Goal: Task Accomplishment & Management: Complete application form

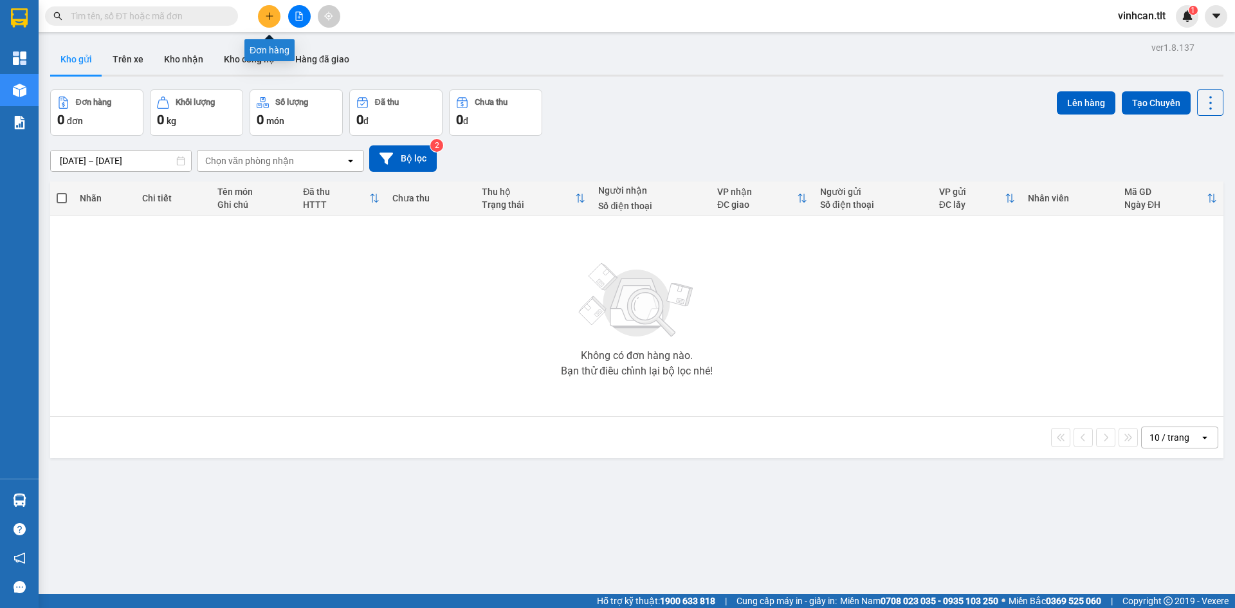
click at [261, 16] on button at bounding box center [269, 16] width 23 height 23
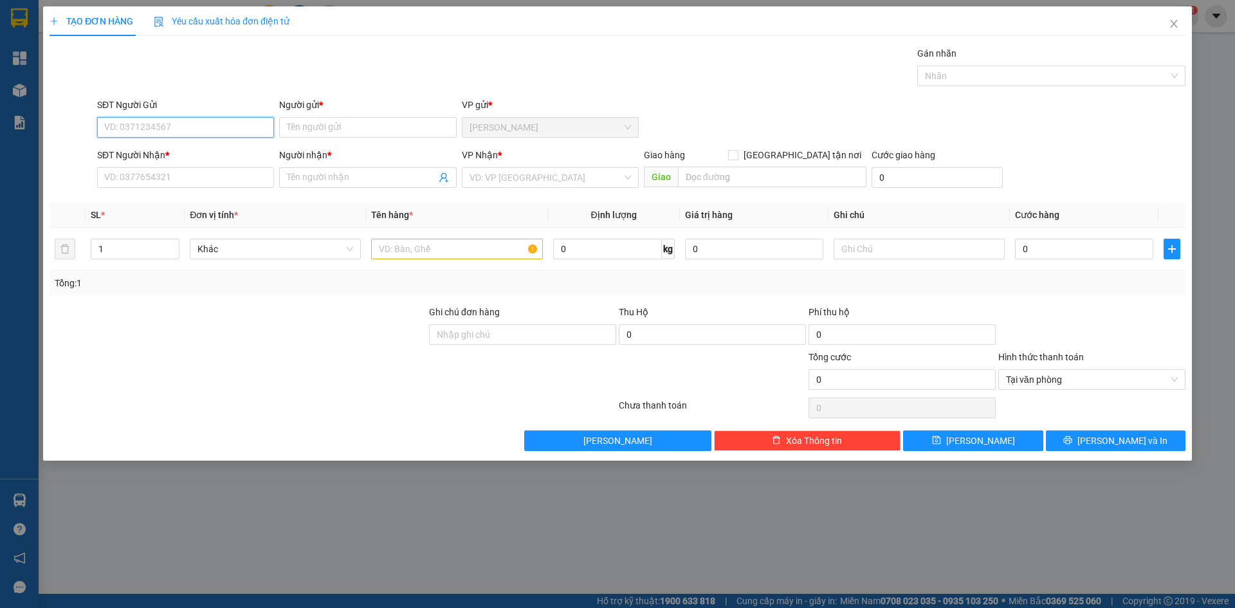
click at [156, 131] on input "SĐT Người Gửi" at bounding box center [185, 127] width 177 height 21
click at [136, 154] on div "0773871560 - CHINH" at bounding box center [185, 153] width 161 height 14
type input "0773871560"
type input "CHINH"
type input "0773871560"
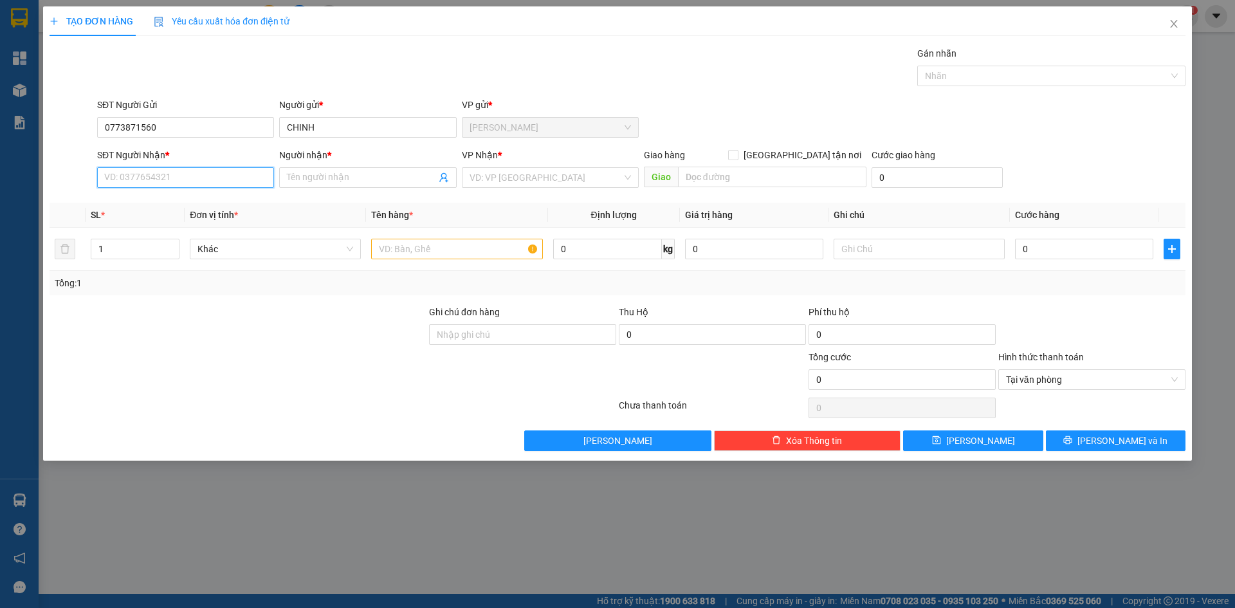
click at [137, 181] on input "SĐT Người Nhận *" at bounding box center [185, 177] width 177 height 21
click at [142, 208] on div "0773871560 - CHINH" at bounding box center [185, 203] width 161 height 14
type input "0773871560"
type input "CHINH"
click at [471, 178] on input "search" at bounding box center [545, 177] width 152 height 19
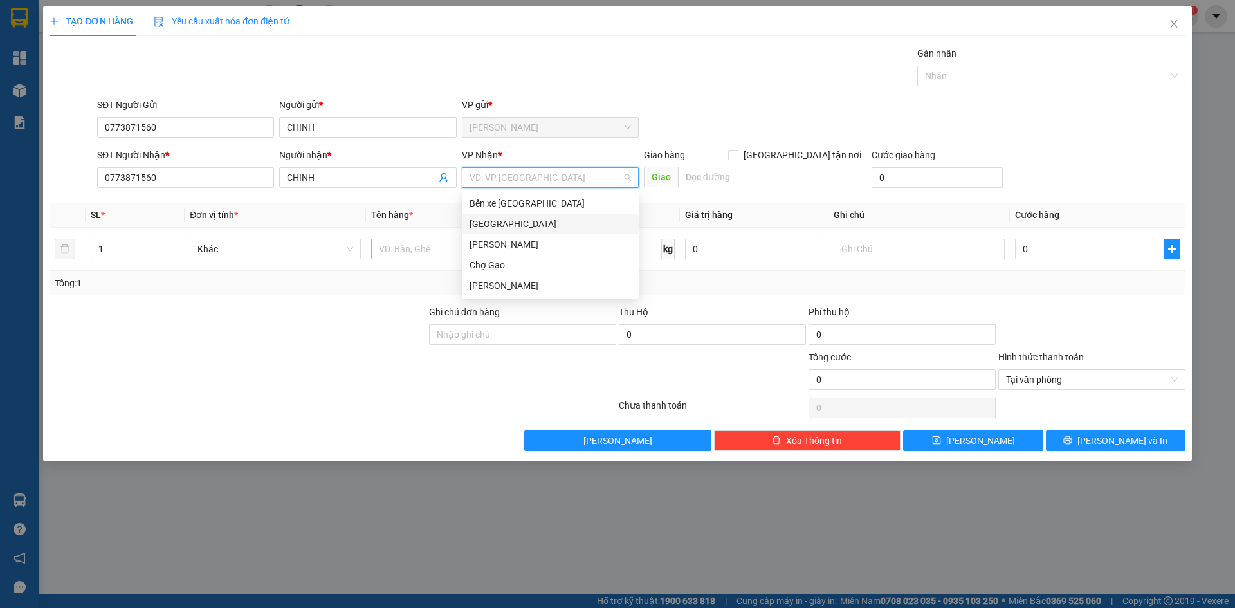
click at [486, 223] on div "[GEOGRAPHIC_DATA]" at bounding box center [549, 224] width 161 height 14
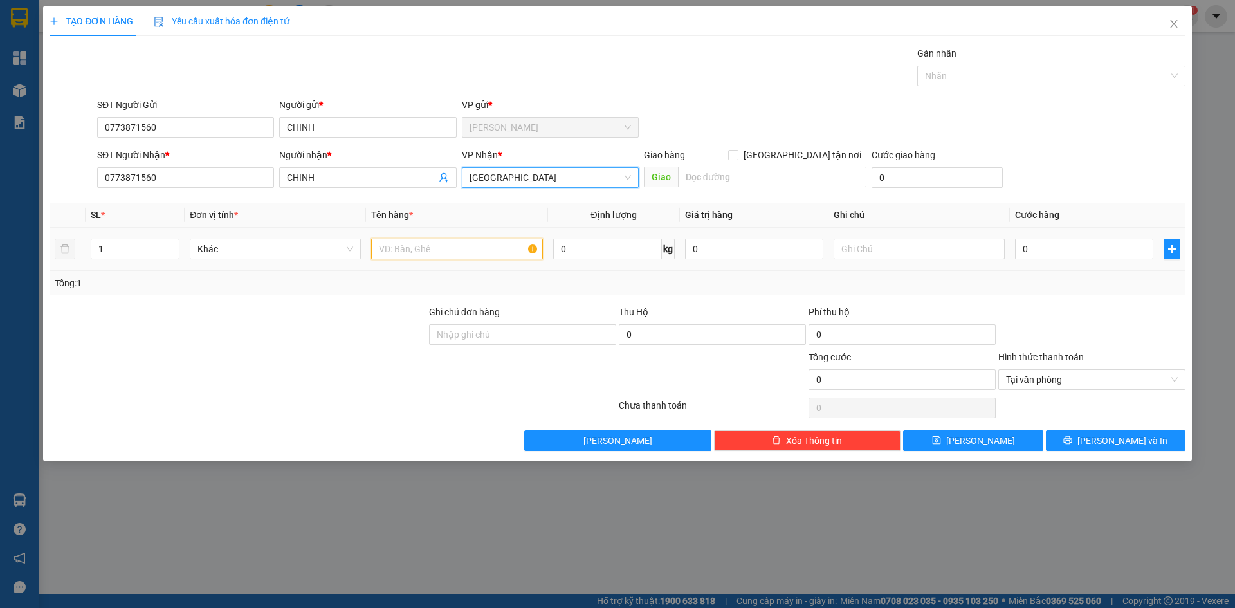
click at [421, 249] on input "text" at bounding box center [456, 249] width 171 height 21
type input "1"
paste input "á"
type input "2 tnp bánh"
click at [1083, 253] on input "0" at bounding box center [1084, 249] width 138 height 21
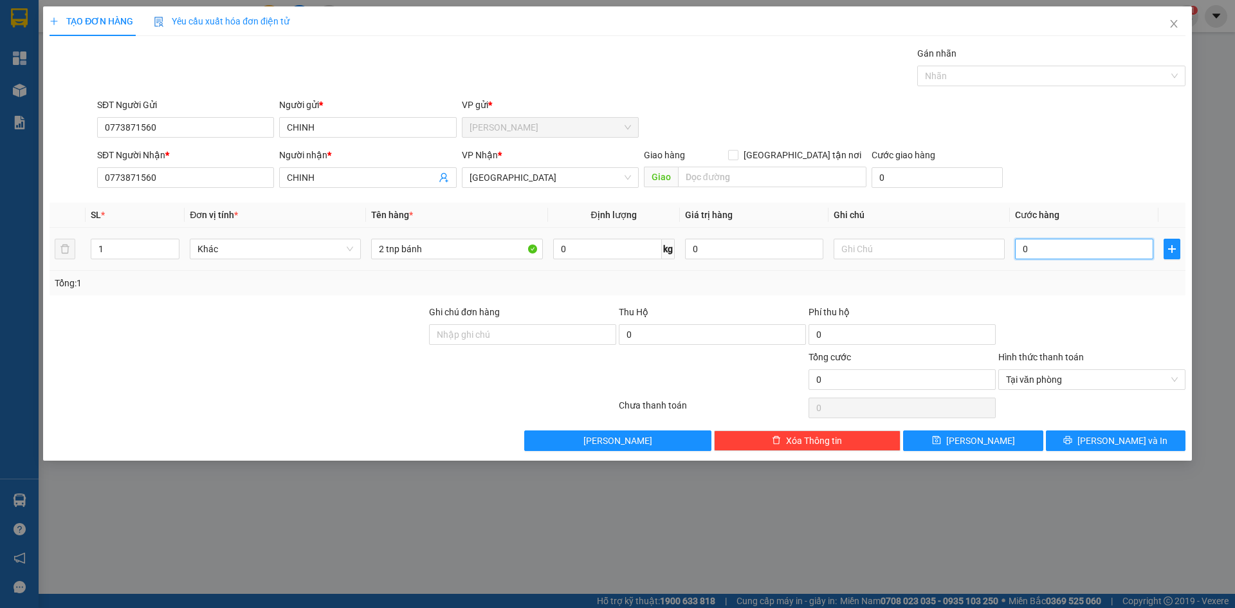
type input "7"
type input "70"
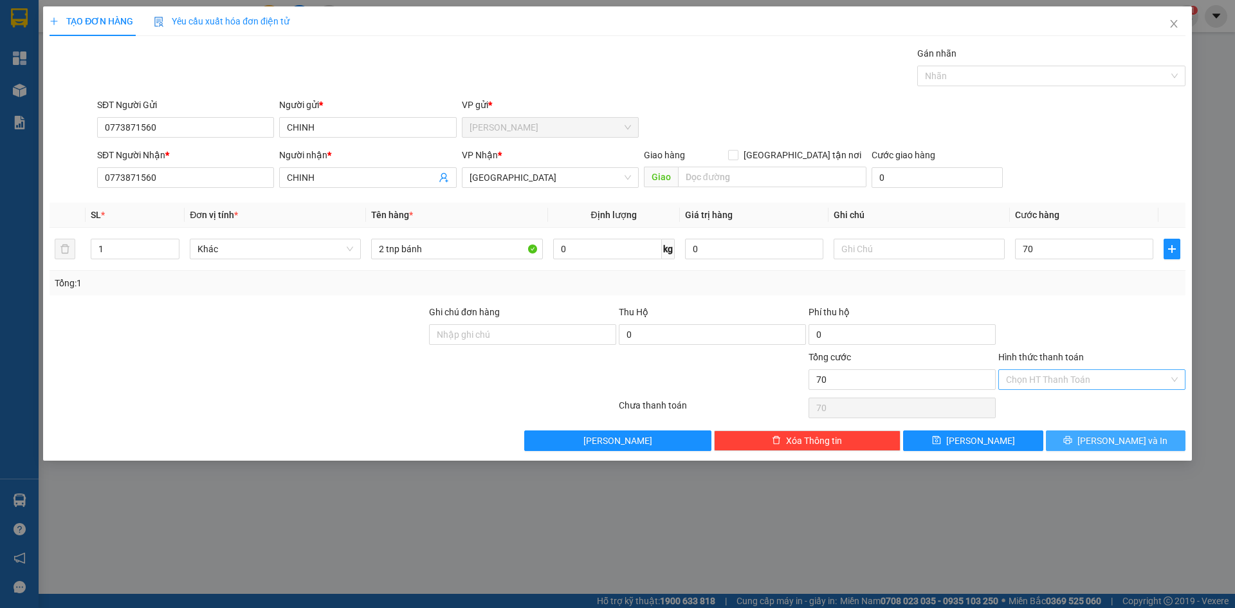
type input "70.000"
click at [1139, 440] on span "[PERSON_NAME] và In" at bounding box center [1122, 440] width 90 height 14
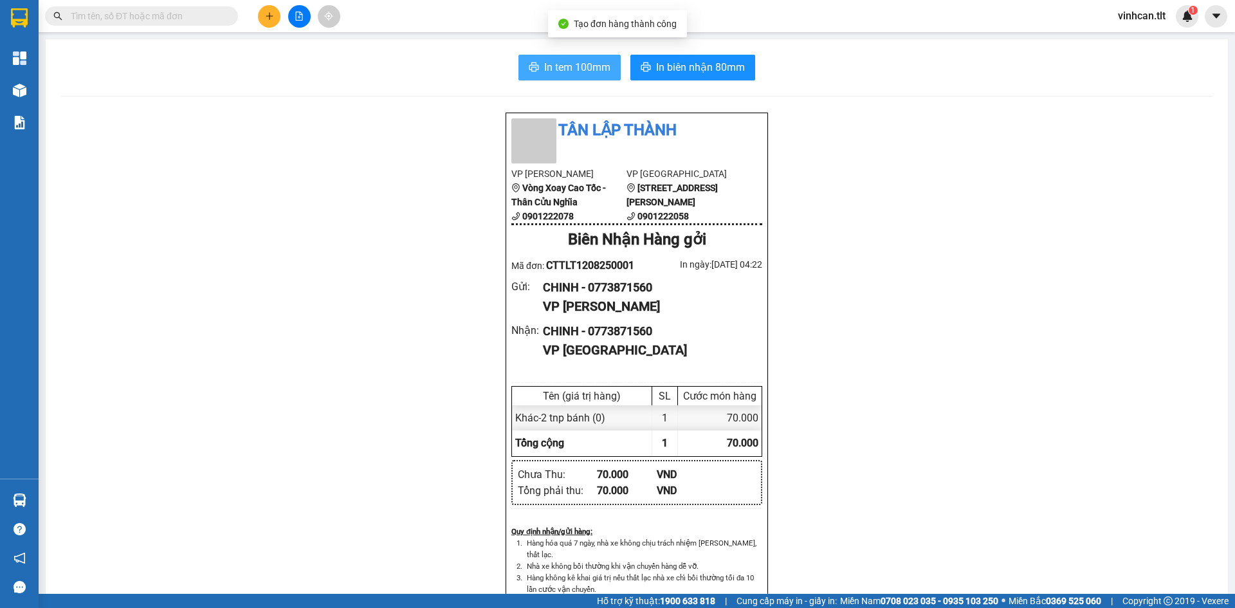
click at [568, 59] on span "In tem 100mm" at bounding box center [577, 67] width 66 height 16
